Goal: Navigation & Orientation: Find specific page/section

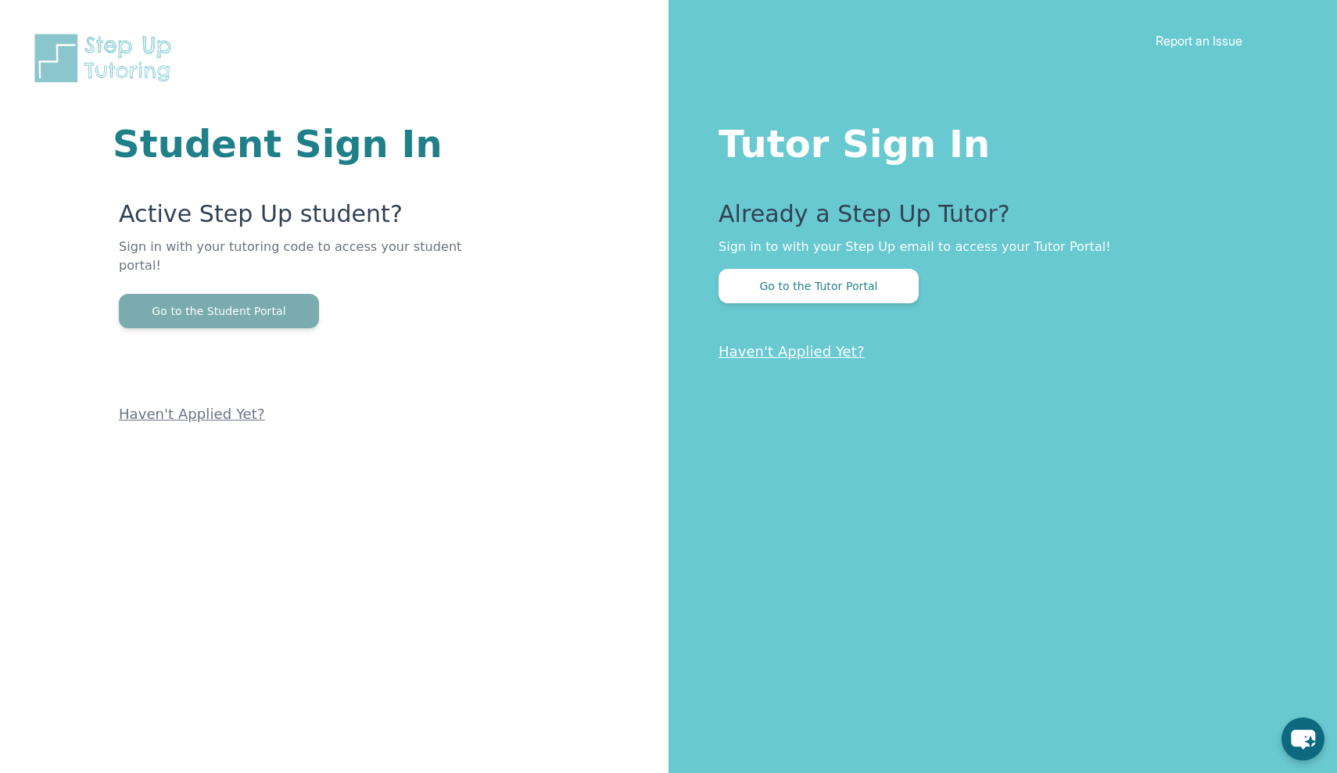
click at [255, 302] on button "Go to the Student Portal" at bounding box center [219, 311] width 200 height 34
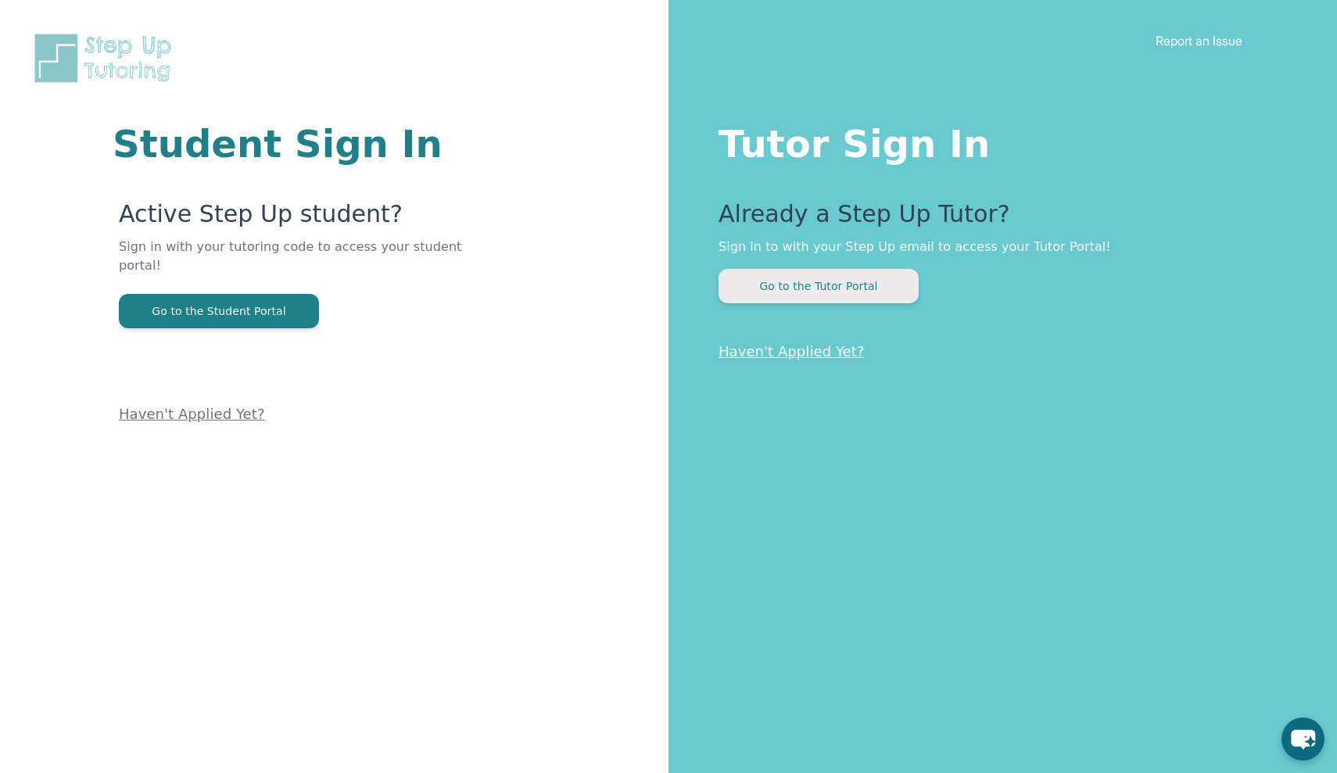
click at [883, 283] on button "Go to the Tutor Portal" at bounding box center [818, 286] width 200 height 34
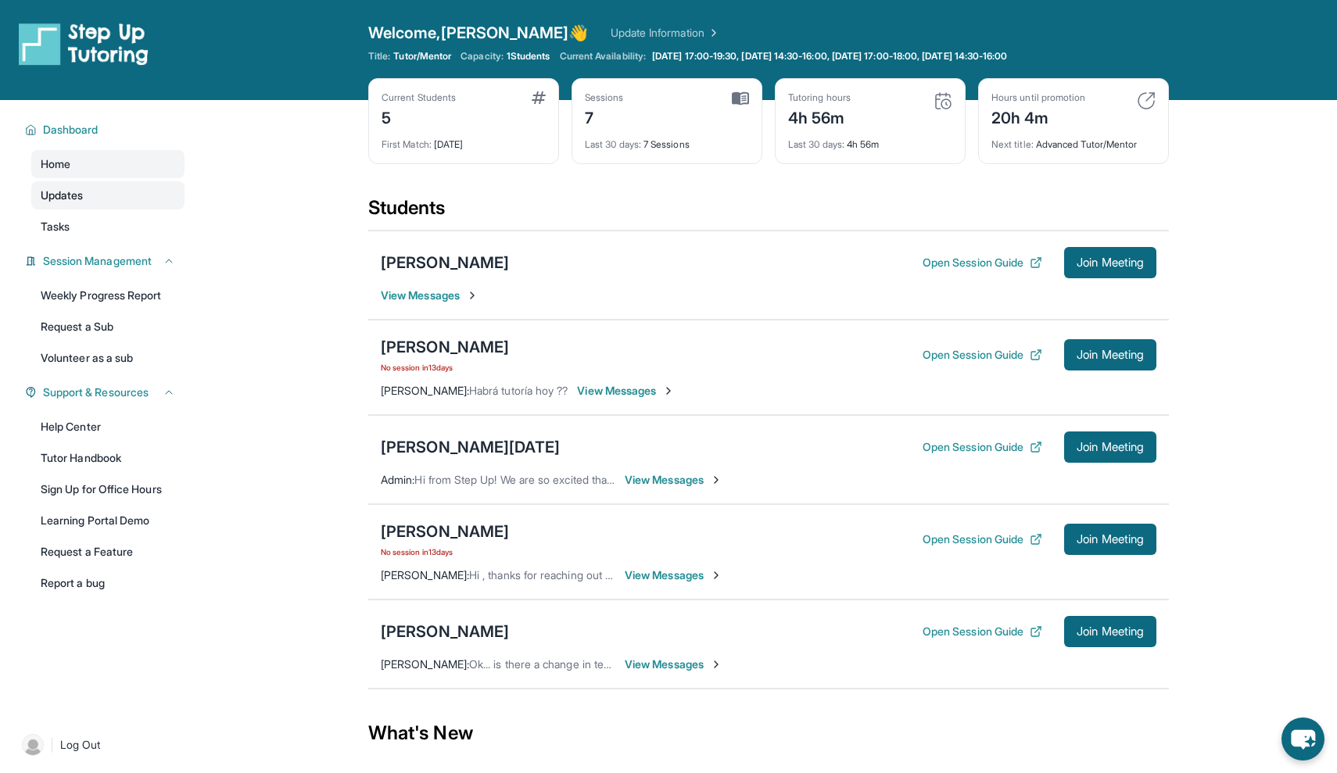
click at [115, 201] on link "Updates" at bounding box center [107, 195] width 153 height 28
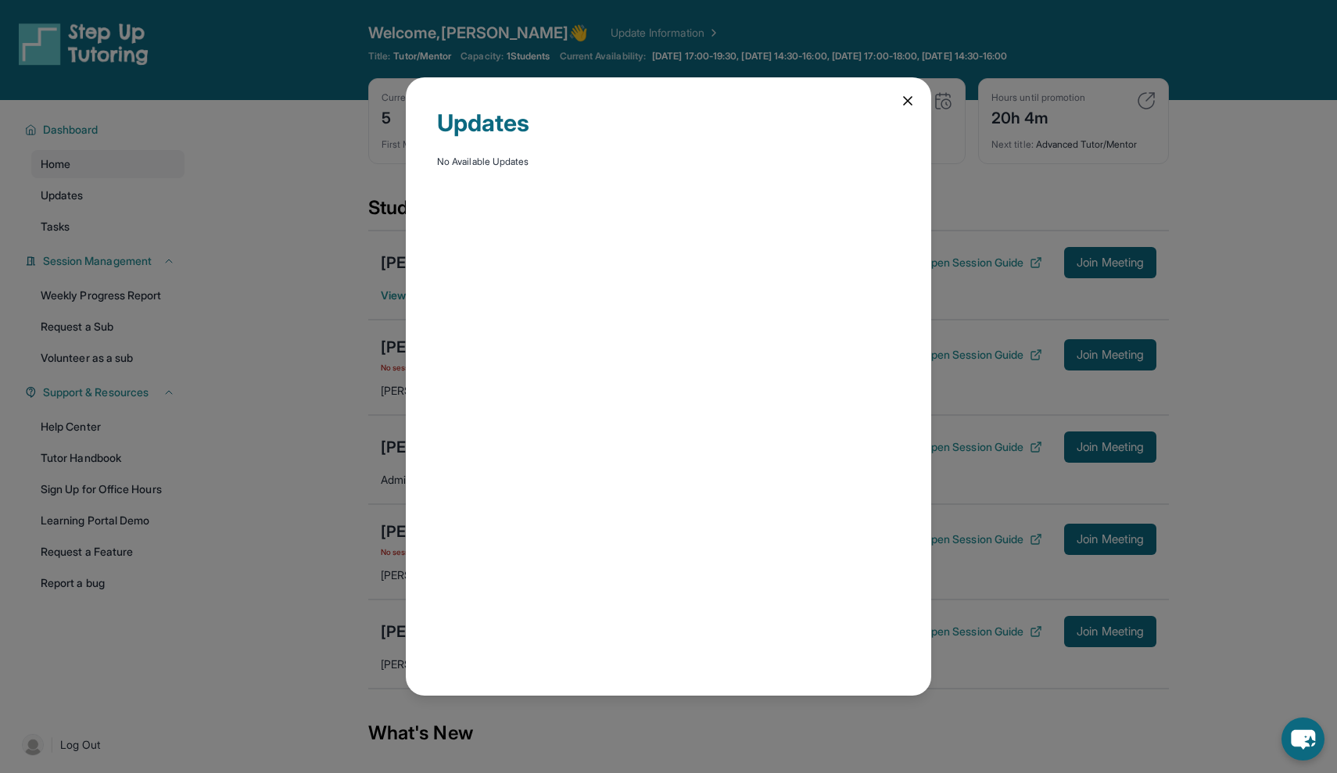
click at [123, 219] on div "Updates No Available Updates" at bounding box center [668, 386] width 1337 height 773
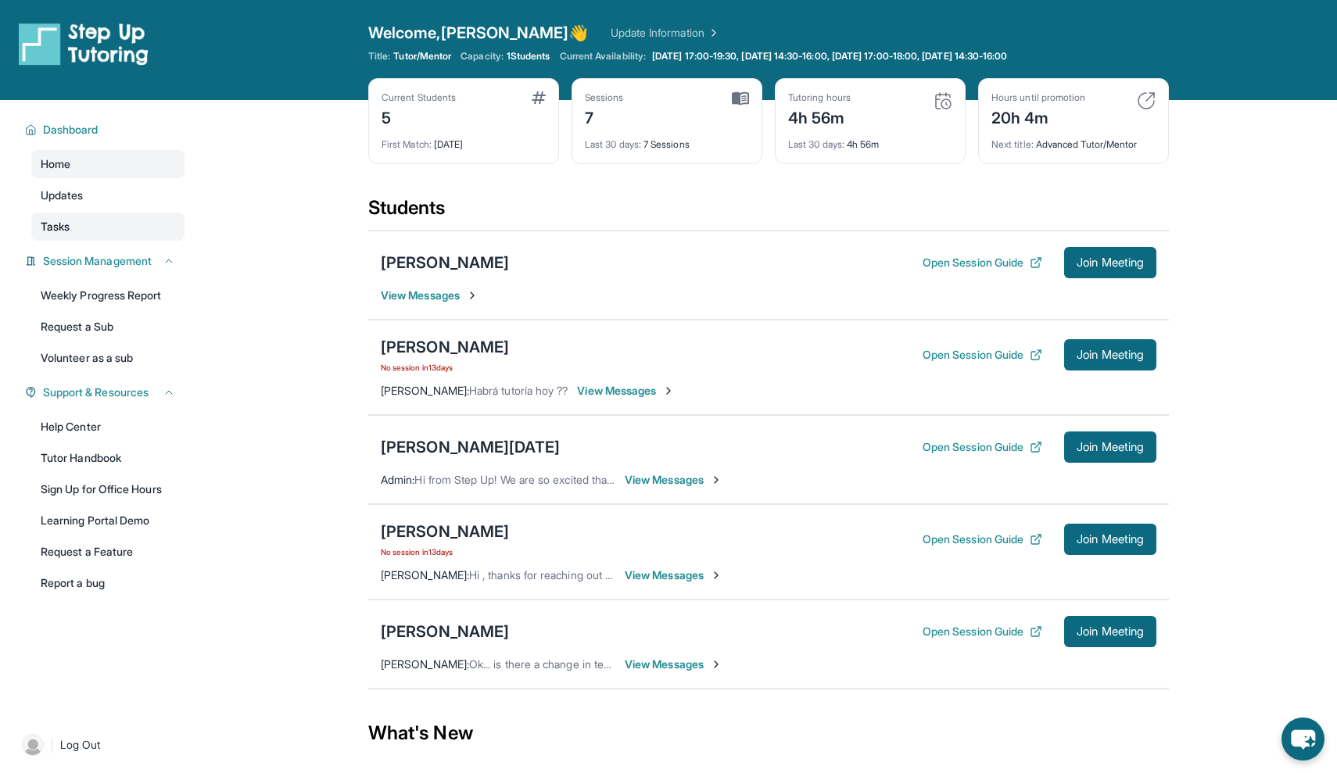
click at [117, 228] on link "Tasks" at bounding box center [107, 227] width 153 height 28
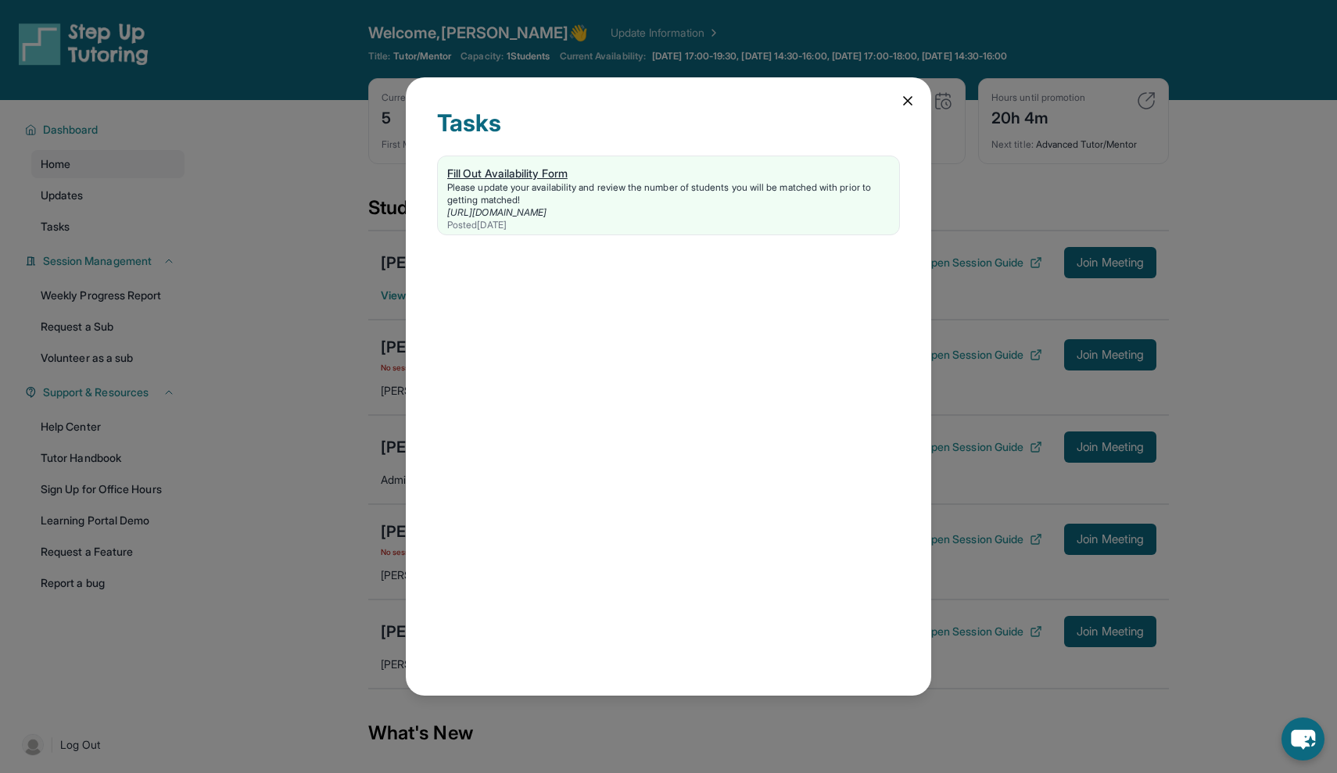
click at [546, 209] on link "[URL][DOMAIN_NAME]" at bounding box center [496, 212] width 99 height 12
click at [912, 99] on icon at bounding box center [908, 101] width 16 height 16
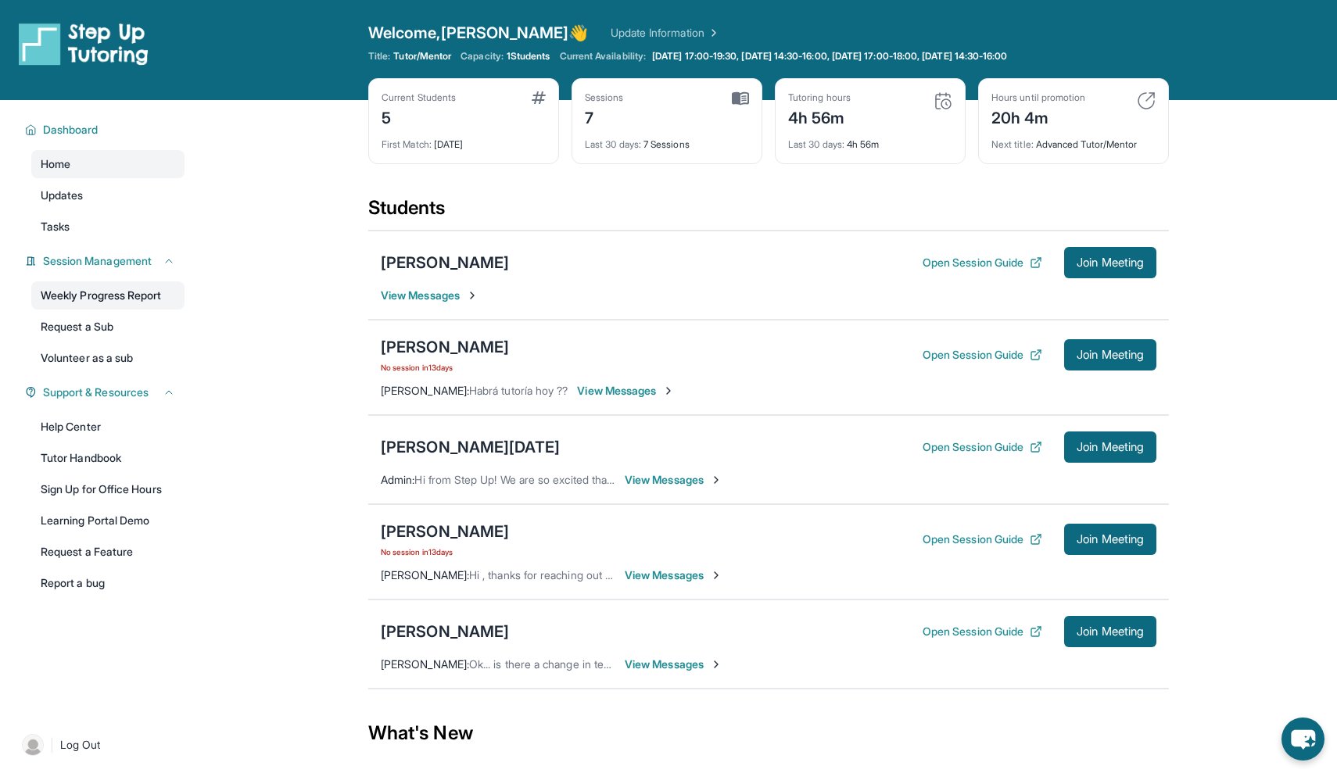
click at [114, 297] on link "Weekly Progress Report" at bounding box center [107, 295] width 153 height 28
click at [81, 42] on img at bounding box center [84, 44] width 130 height 44
click at [131, 426] on link "Help Center" at bounding box center [107, 427] width 153 height 28
